Goal: Browse casually

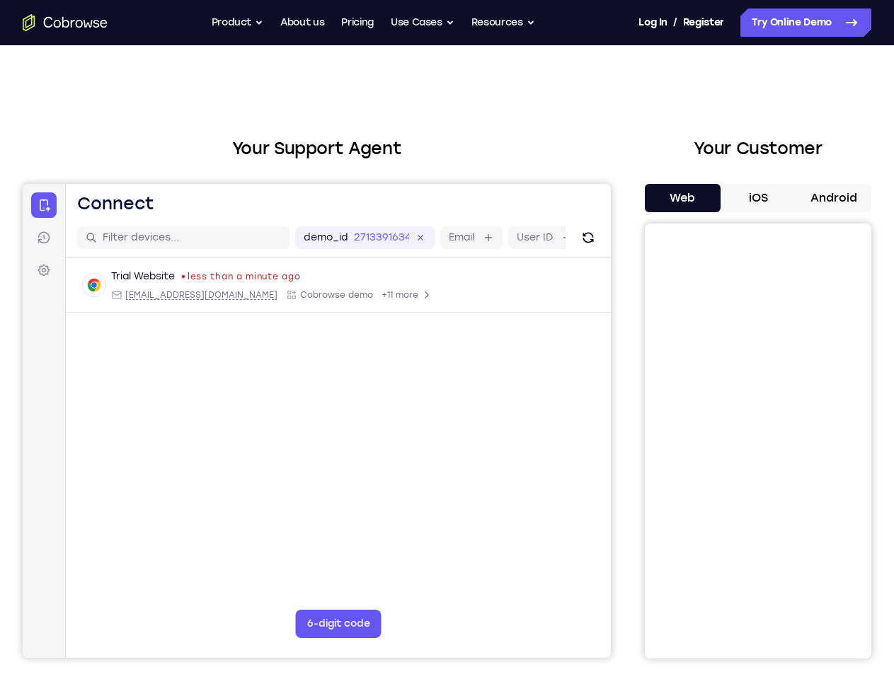
click at [235, 23] on button "Product" at bounding box center [238, 22] width 52 height 28
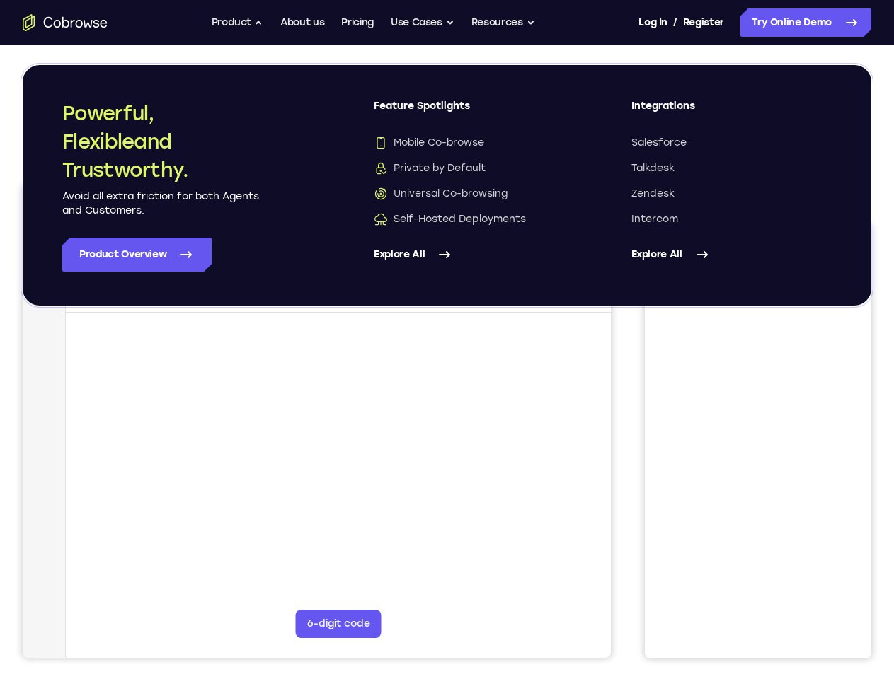
click at [423, 23] on button "Use Cases" at bounding box center [423, 22] width 64 height 28
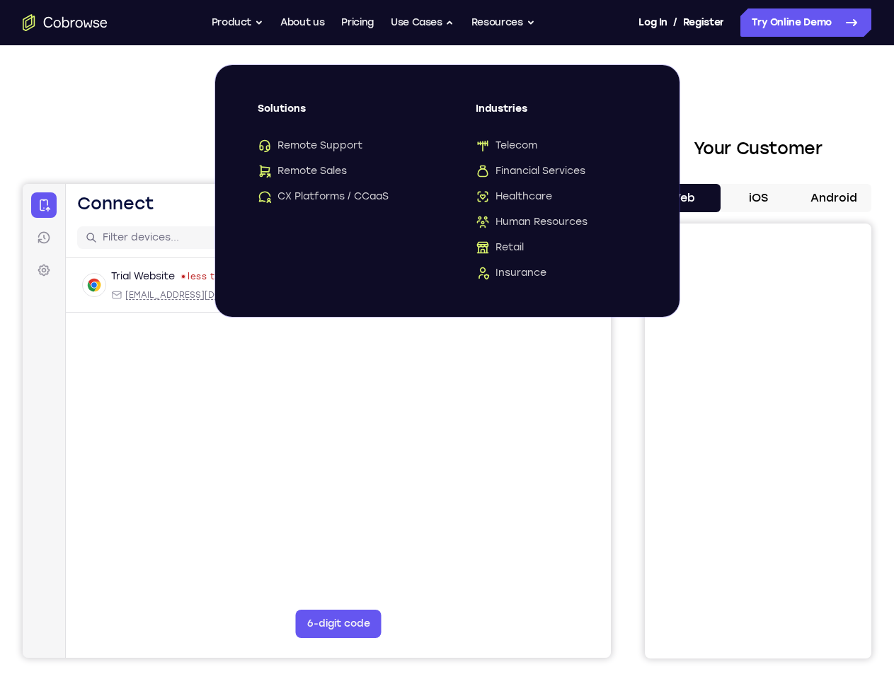
click at [504, 23] on button "Resources" at bounding box center [503, 22] width 64 height 28
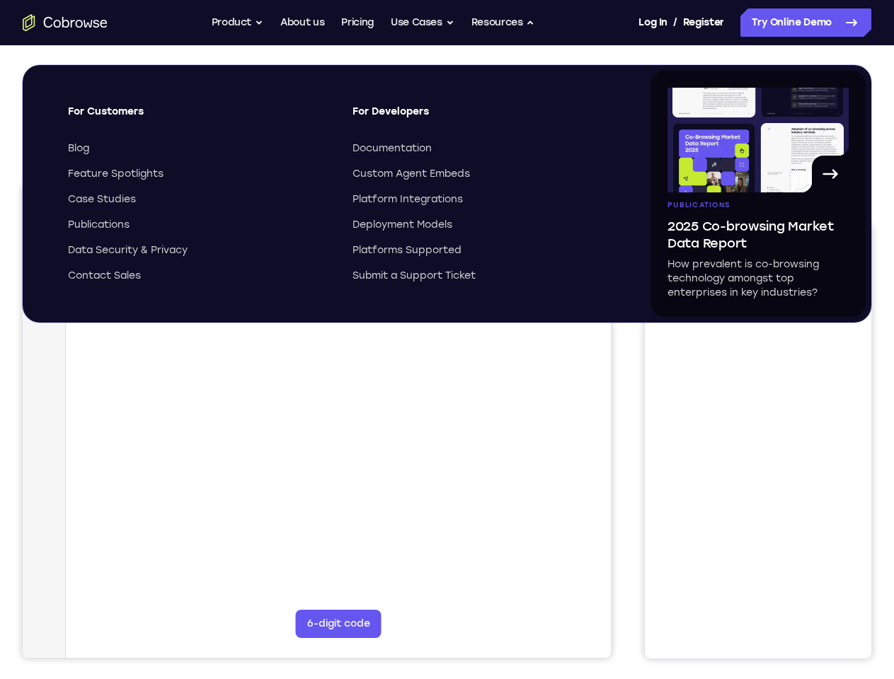
click at [648, 198] on button "Web" at bounding box center [683, 198] width 76 height 28
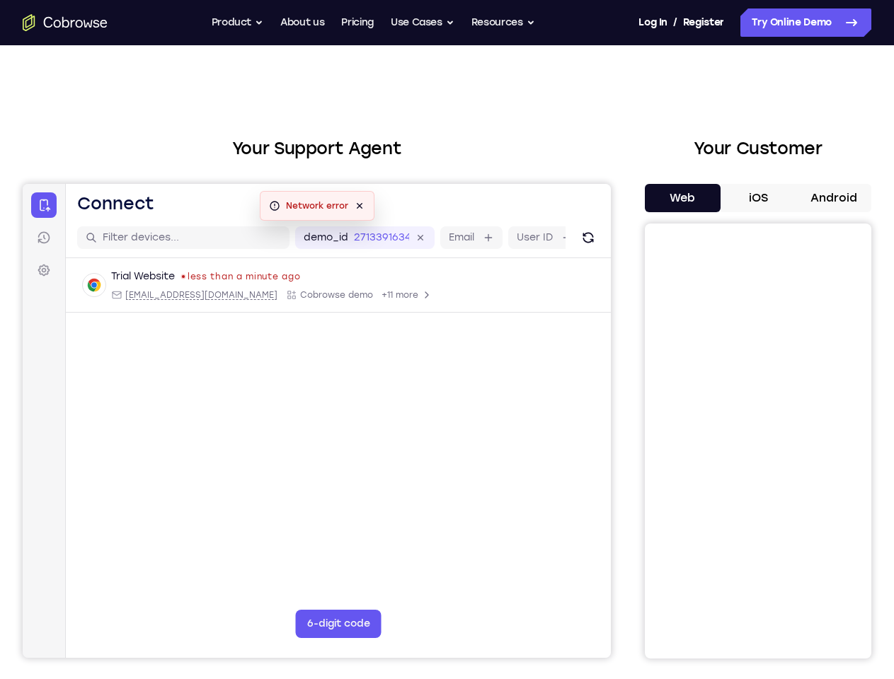
click at [724, 198] on button "iOS" at bounding box center [758, 198] width 76 height 28
click at [799, 198] on button "Android" at bounding box center [833, 198] width 76 height 28
click at [282, 421] on main "An error has occurred : Network error Dismiss demo_id 2713391634 2713391634 Ema…" at bounding box center [338, 455] width 545 height 474
click at [23, 184] on span "button" at bounding box center [23, 184] width 0 height 0
click at [23, 184] on link "Sessions" at bounding box center [23, 184] width 0 height 0
